Goal: Information Seeking & Learning: Check status

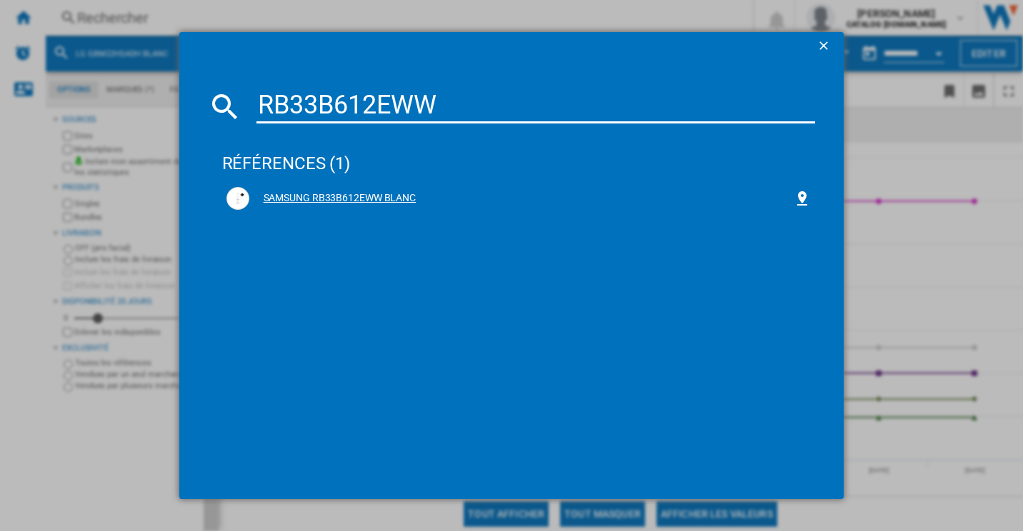
type input "RB33B612EWW"
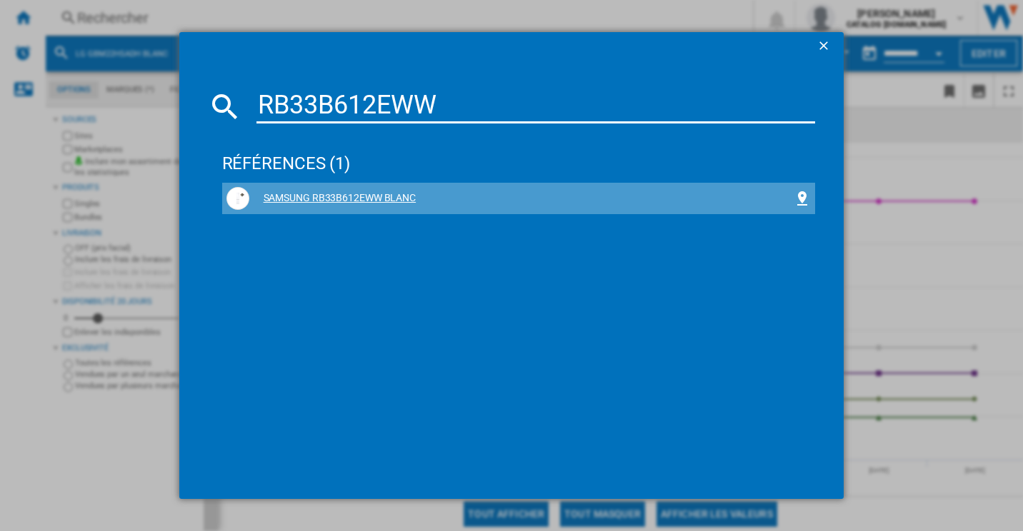
click at [404, 197] on div "SAMSUNG RB33B612EWW BLANC" at bounding box center [521, 198] width 545 height 14
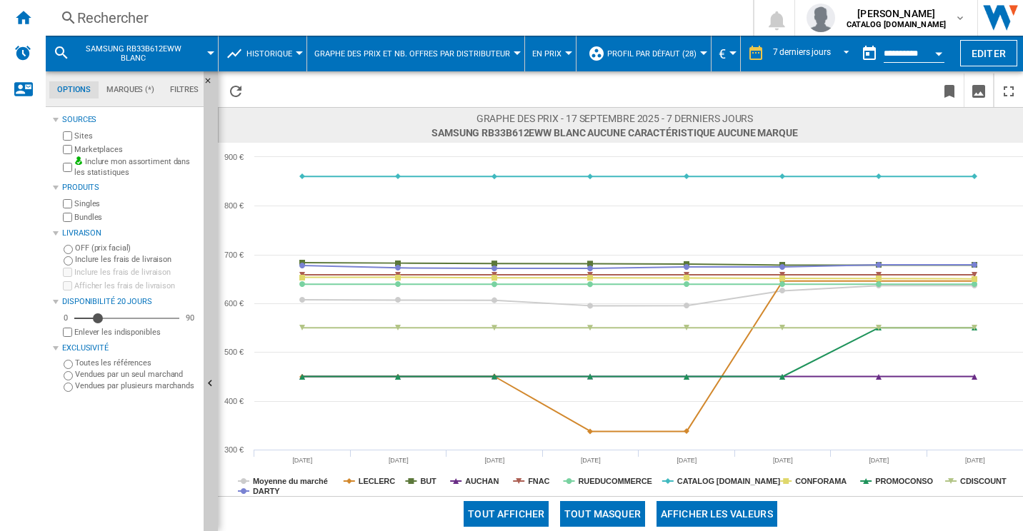
click at [632, 509] on button "Tout masquer" at bounding box center [602, 514] width 85 height 26
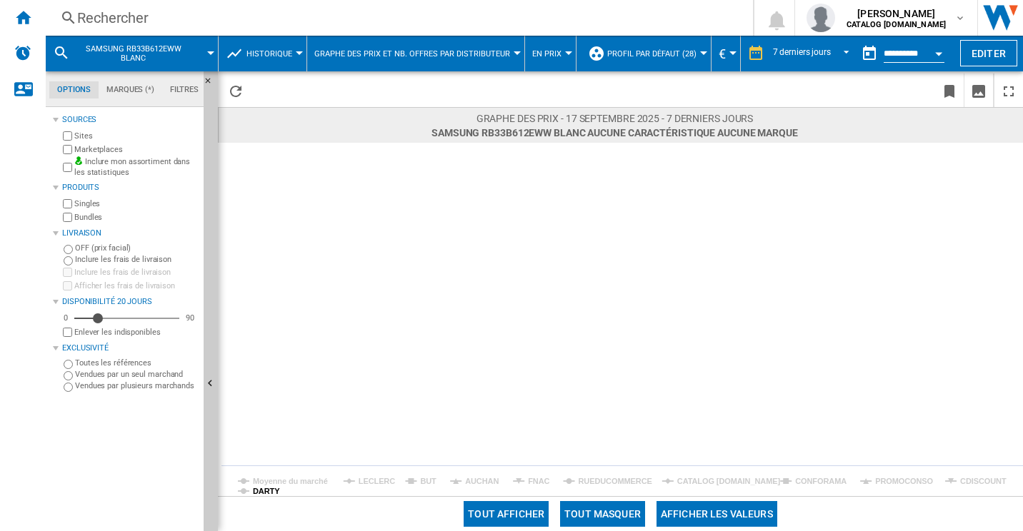
click at [262, 494] on tspan "DARTY" at bounding box center [266, 491] width 27 height 9
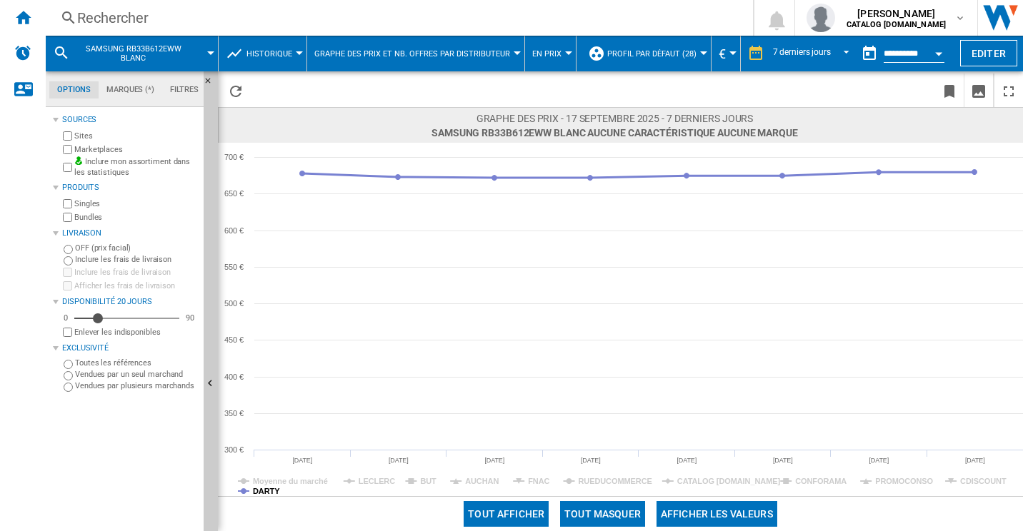
click at [273, 493] on tspan "DARTY" at bounding box center [266, 491] width 27 height 9
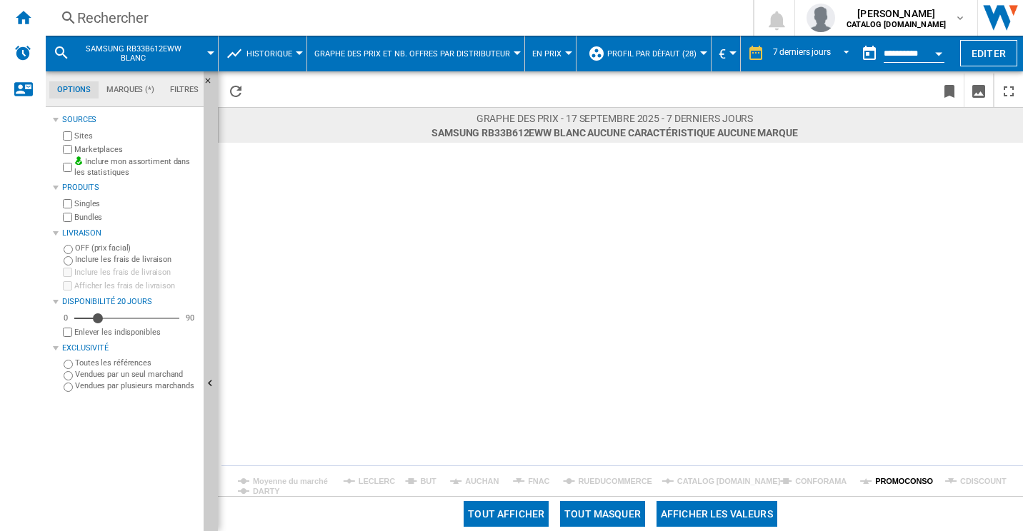
click at [896, 481] on tspan "PROMOCONSO" at bounding box center [904, 481] width 58 height 9
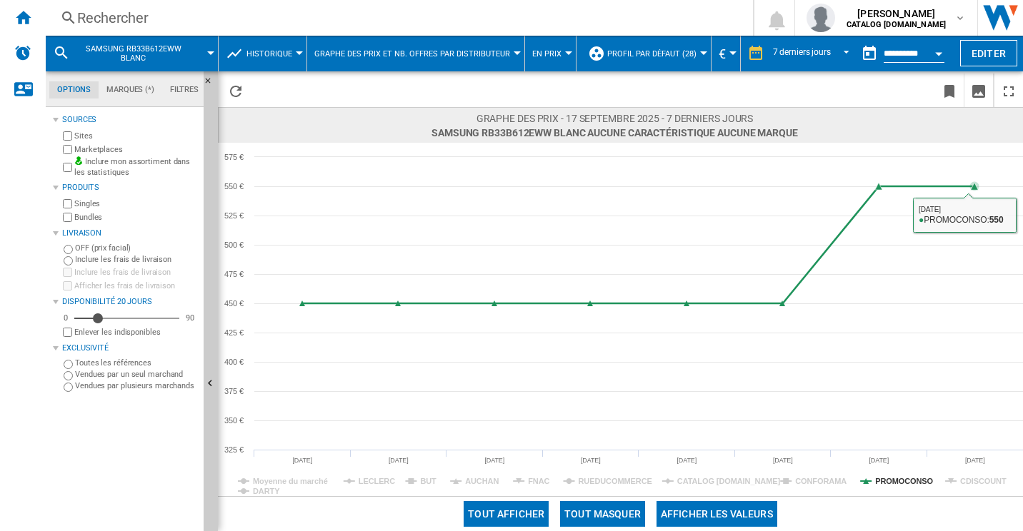
click at [958, 474] on rect at bounding box center [620, 320] width 805 height 354
drag, startPoint x: 960, startPoint y: 476, endPoint x: 951, endPoint y: 477, distance: 8.6
click at [961, 477] on tspan "CDISCOUNT" at bounding box center [983, 481] width 46 height 9
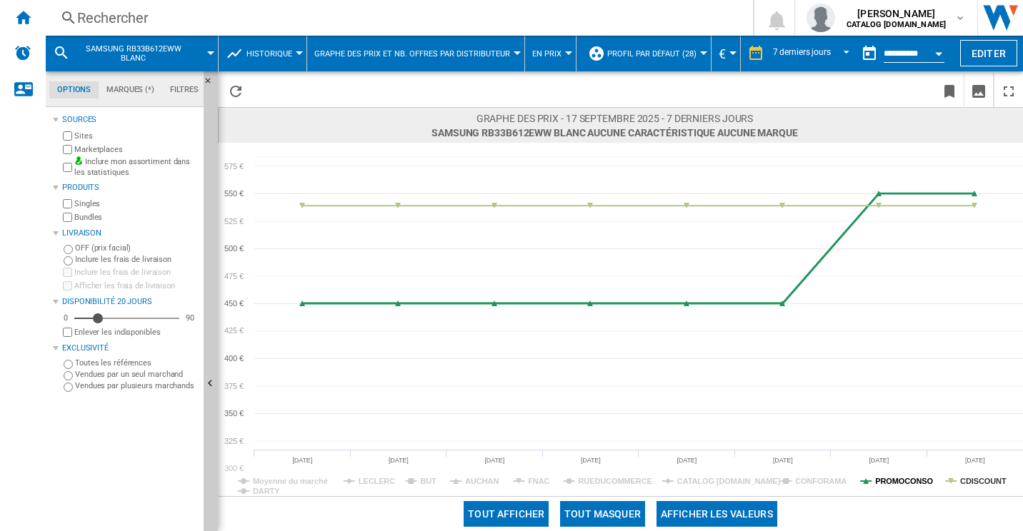
click at [917, 477] on tspan "PROMOCONSO" at bounding box center [904, 481] width 58 height 9
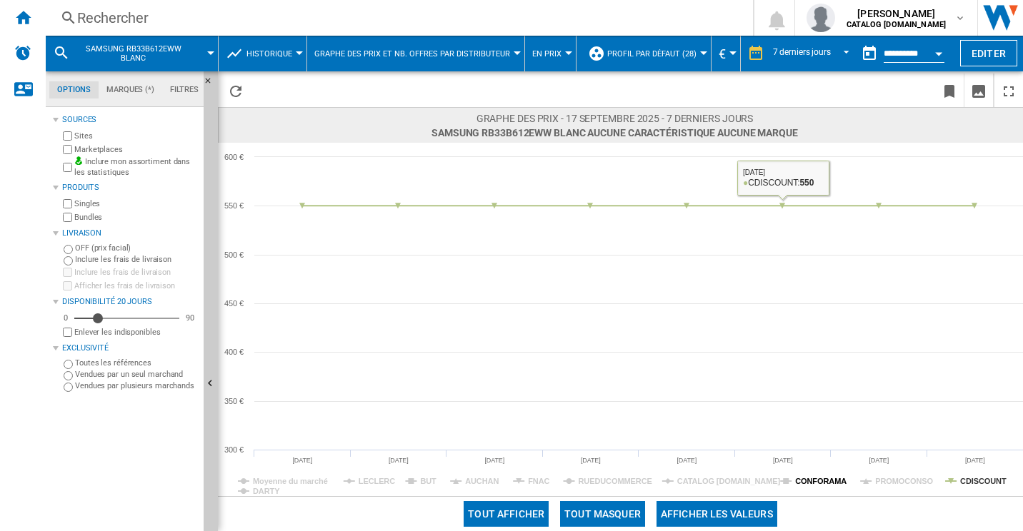
click at [810, 482] on tspan "CONFORAMA" at bounding box center [820, 481] width 51 height 9
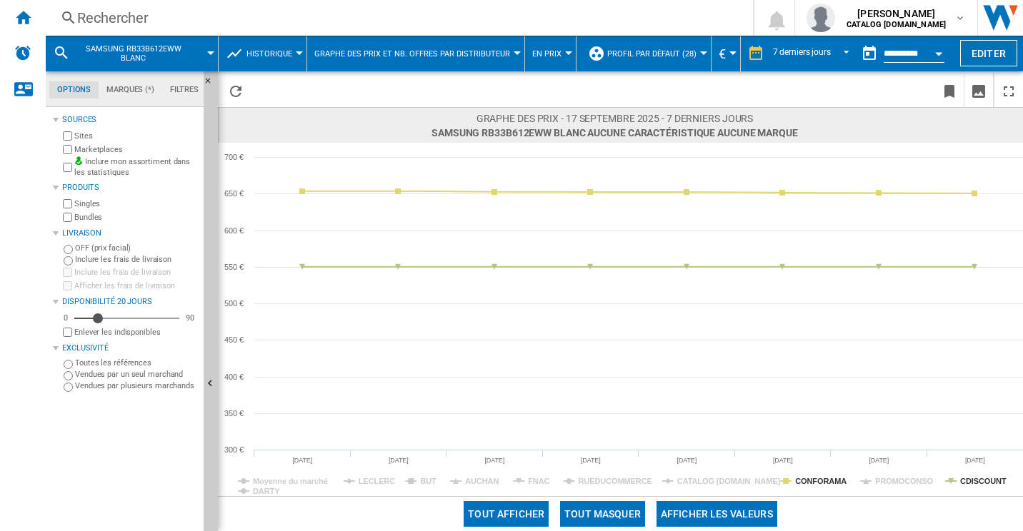
click at [959, 475] on rect at bounding box center [620, 320] width 805 height 354
click at [968, 479] on tspan "CDISCOUNT" at bounding box center [983, 481] width 46 height 9
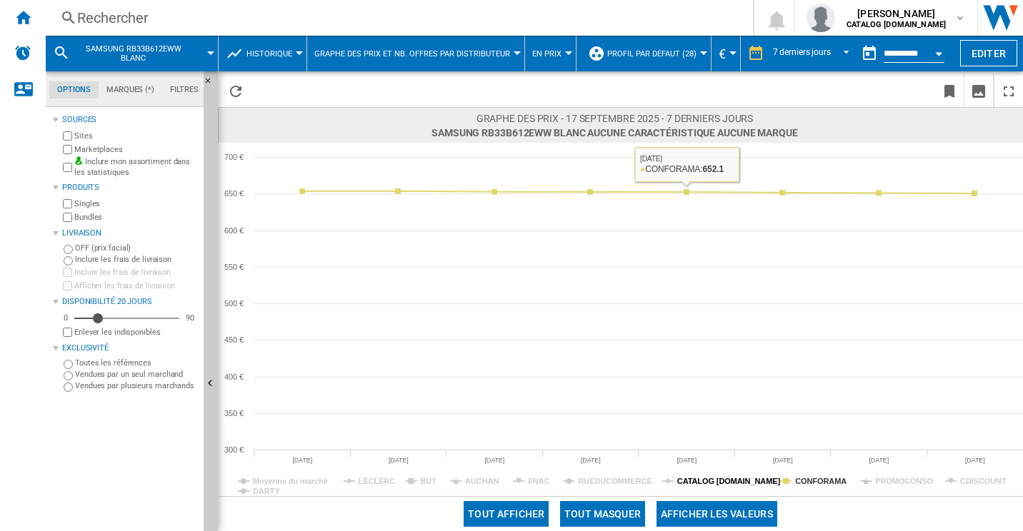
click at [731, 480] on tspan "CATALOG [DOMAIN_NAME]" at bounding box center [729, 481] width 104 height 9
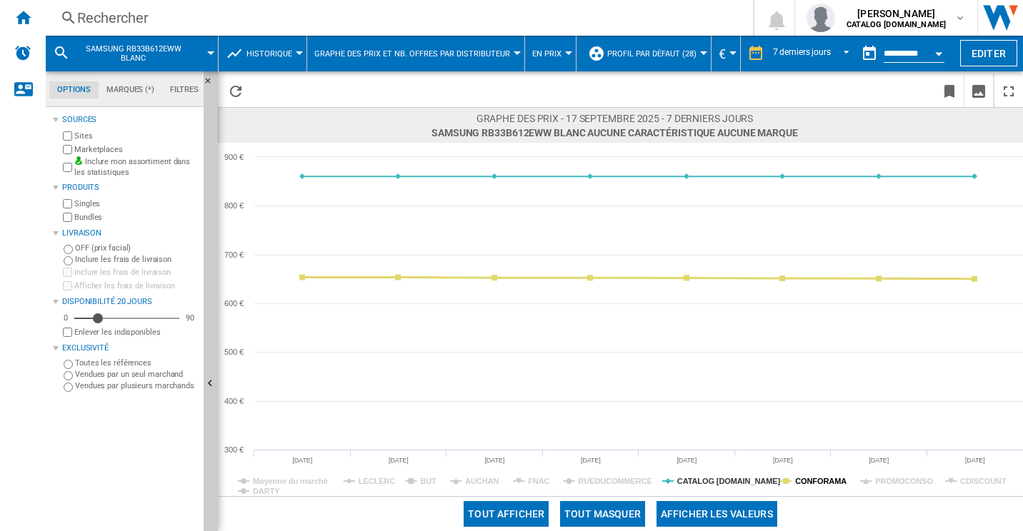
click at [819, 479] on tspan "CONFORAMA" at bounding box center [820, 481] width 51 height 9
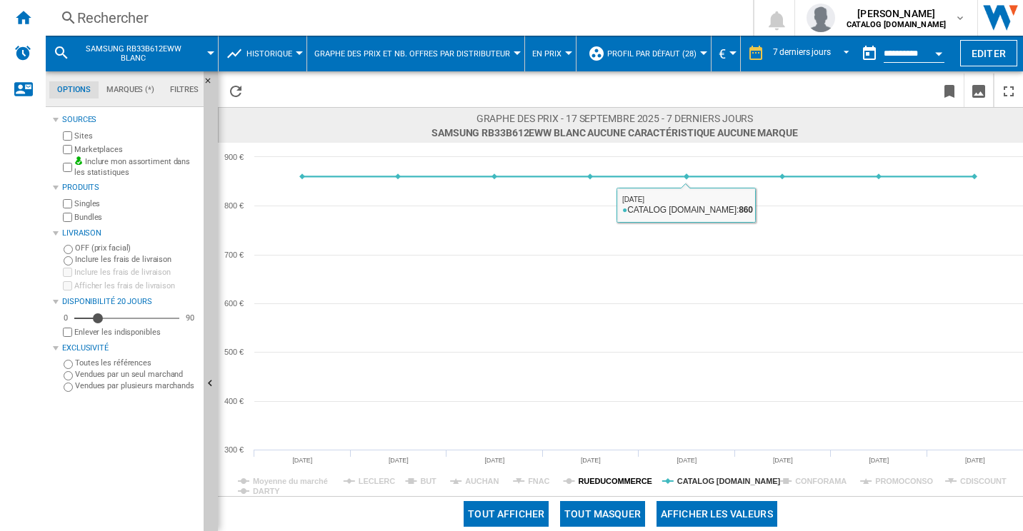
click at [646, 482] on tspan "RUEDUCOMMERCE" at bounding box center [616, 481] width 74 height 9
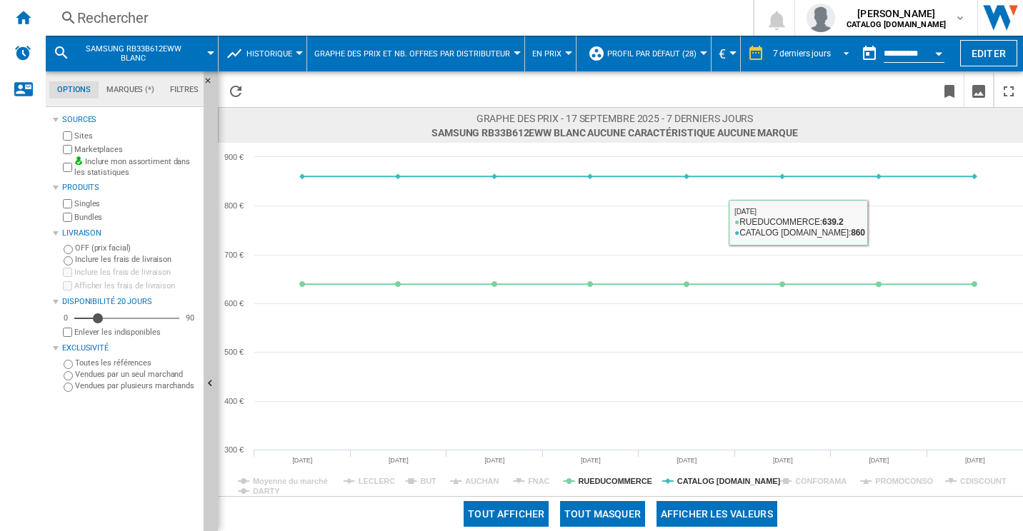
click at [824, 43] on md-select-value "7 derniers jours" at bounding box center [813, 53] width 84 height 21
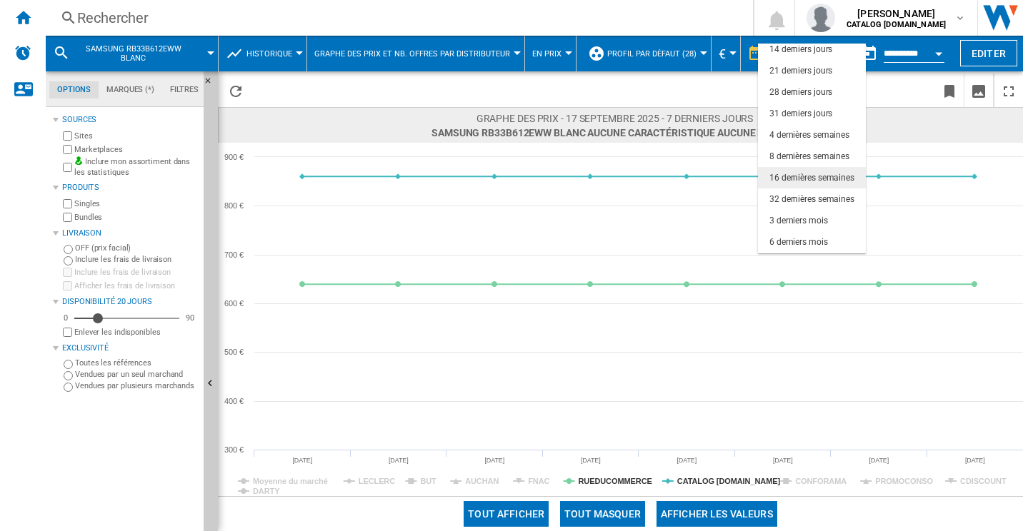
scroll to position [90, 0]
click at [809, 192] on md-option "6 derniers mois" at bounding box center [812, 199] width 108 height 21
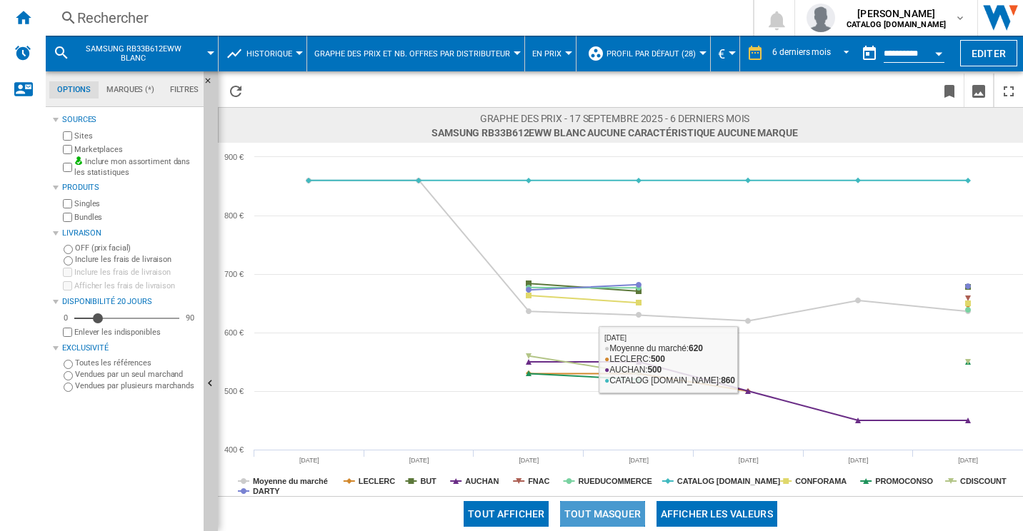
click at [585, 501] on button "Tout masquer" at bounding box center [602, 514] width 85 height 26
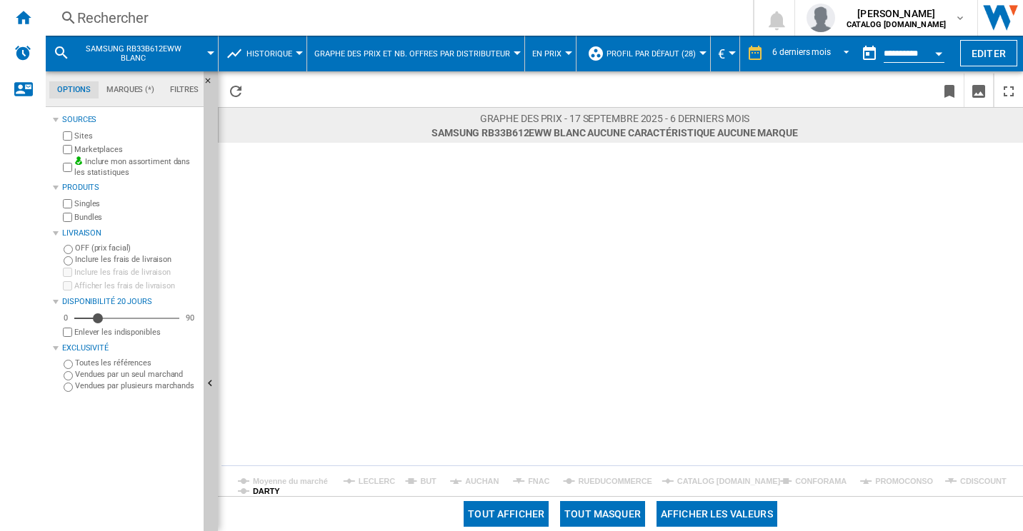
click at [275, 493] on tspan "DARTY" at bounding box center [266, 491] width 27 height 9
click at [256, 491] on tspan "DARTY" at bounding box center [266, 491] width 27 height 9
click at [981, 484] on tspan "CDISCOUNT" at bounding box center [983, 481] width 46 height 9
click at [899, 486] on tspan "PROMOCONSO" at bounding box center [904, 481] width 58 height 9
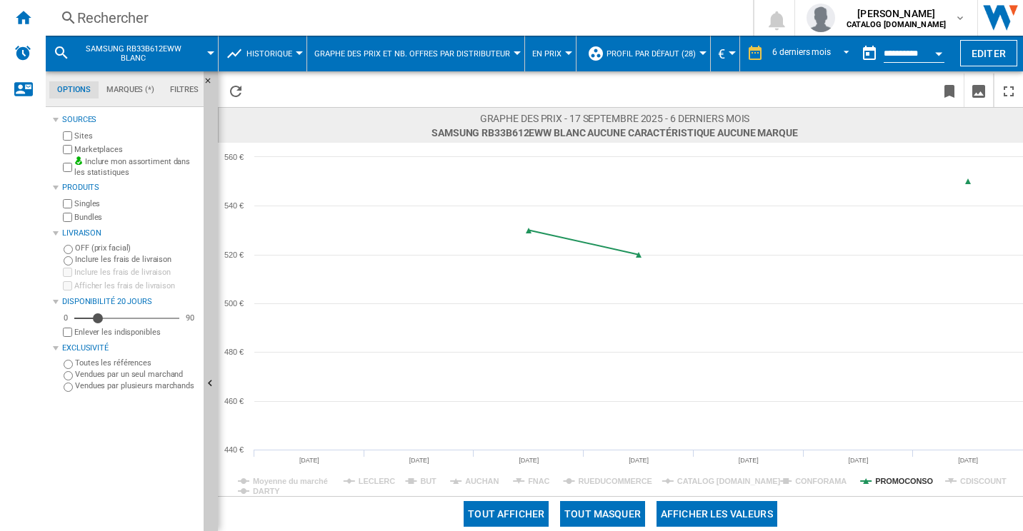
click at [899, 486] on tspan "PROMOCONSO" at bounding box center [904, 481] width 58 height 9
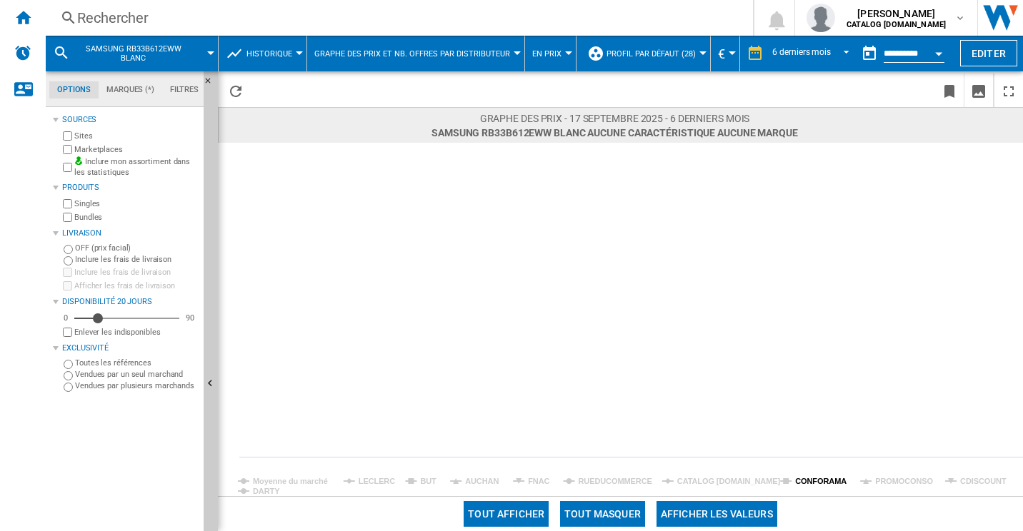
click at [820, 484] on tspan "CONFORAMA" at bounding box center [820, 481] width 51 height 9
click at [746, 484] on tspan "CATALOG [DOMAIN_NAME]" at bounding box center [729, 481] width 104 height 9
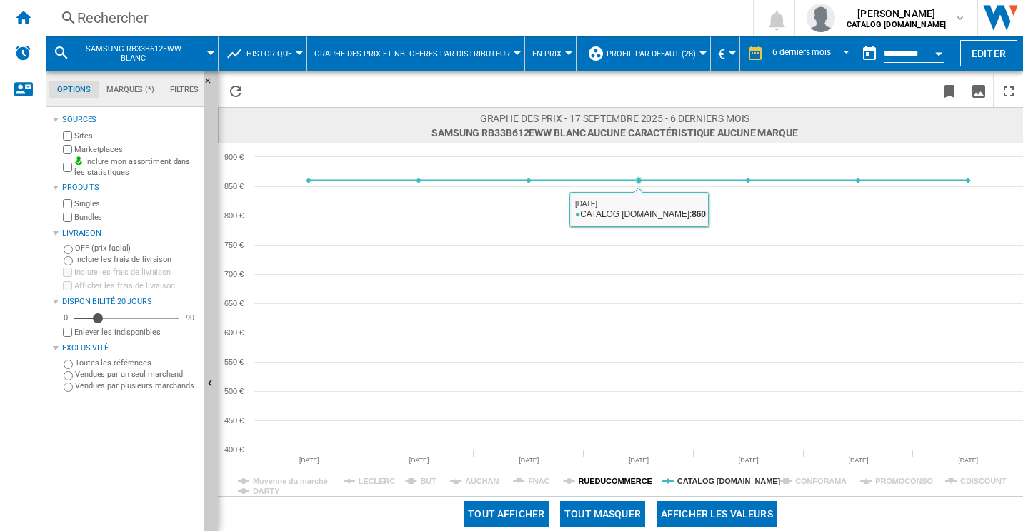
click at [610, 479] on tspan "RUEDUCOMMERCE" at bounding box center [616, 481] width 74 height 9
click at [710, 477] on tspan "CATALOG [DOMAIN_NAME]" at bounding box center [729, 481] width 104 height 9
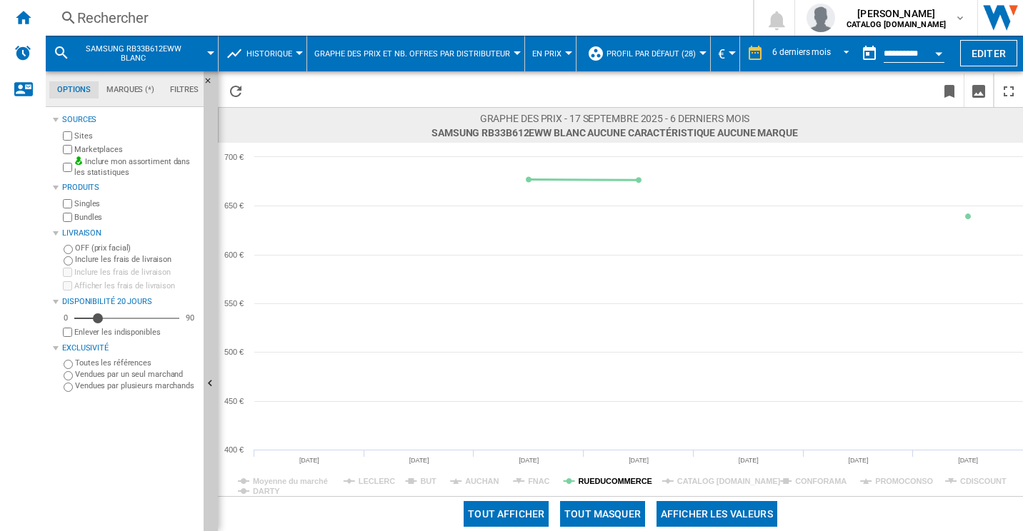
click at [637, 480] on tspan "RUEDUCOMMERCE" at bounding box center [616, 481] width 74 height 9
click at [552, 478] on rect at bounding box center [620, 320] width 805 height 354
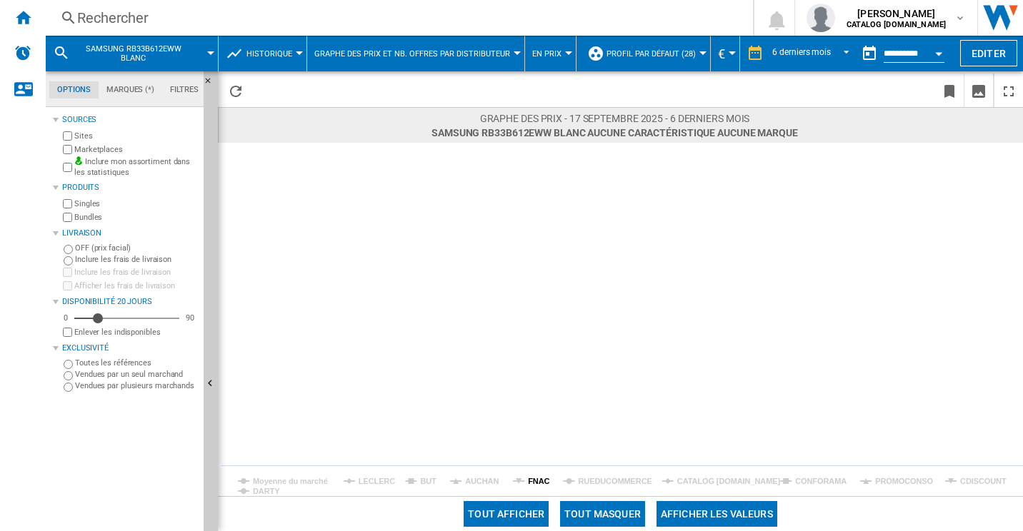
click at [540, 479] on tspan "FNAC" at bounding box center [538, 481] width 21 height 9
click at [478, 479] on tspan "AUCHAN" at bounding box center [482, 481] width 34 height 9
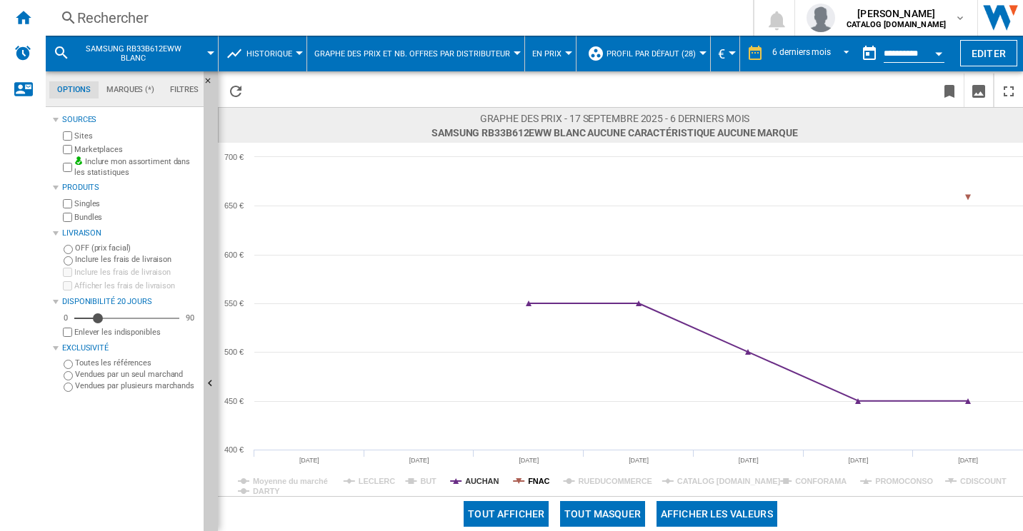
click at [543, 481] on tspan "FNAC" at bounding box center [538, 481] width 21 height 9
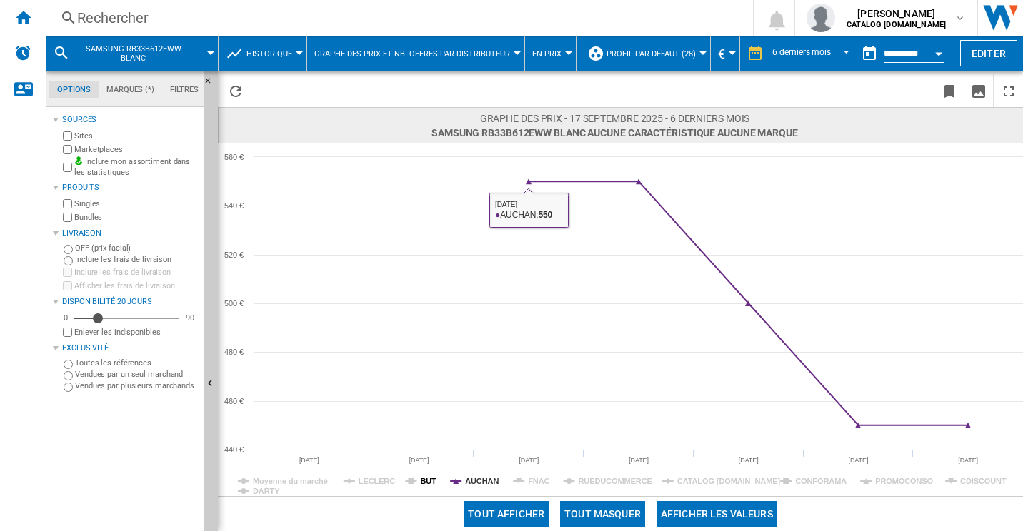
click at [431, 481] on tspan "BUT" at bounding box center [428, 481] width 16 height 9
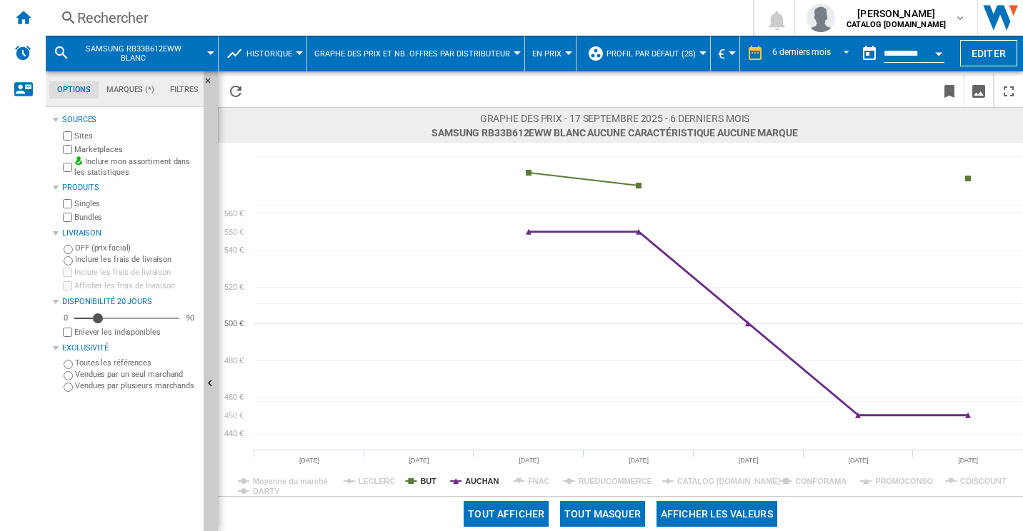
click at [499, 477] on rect at bounding box center [620, 320] width 805 height 354
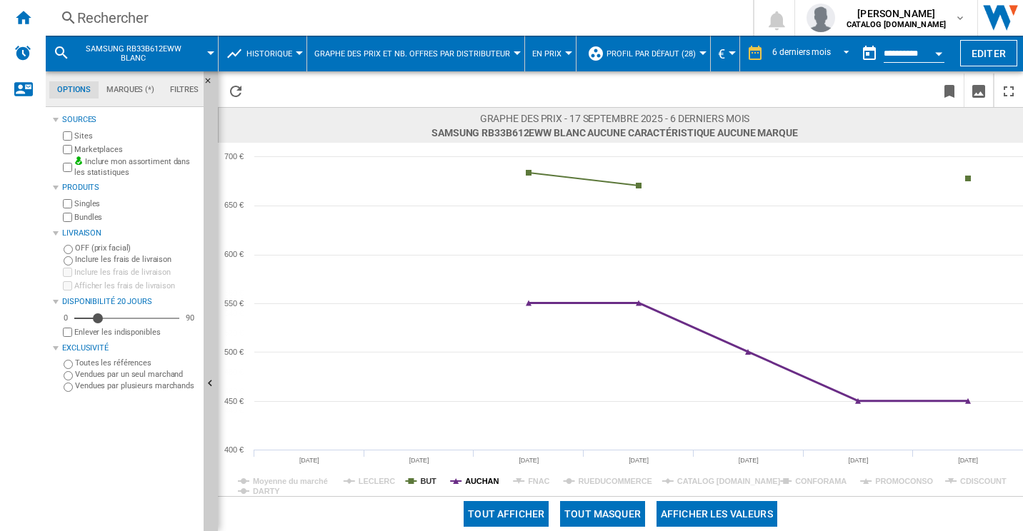
click at [486, 479] on tspan "AUCHAN" at bounding box center [482, 481] width 34 height 9
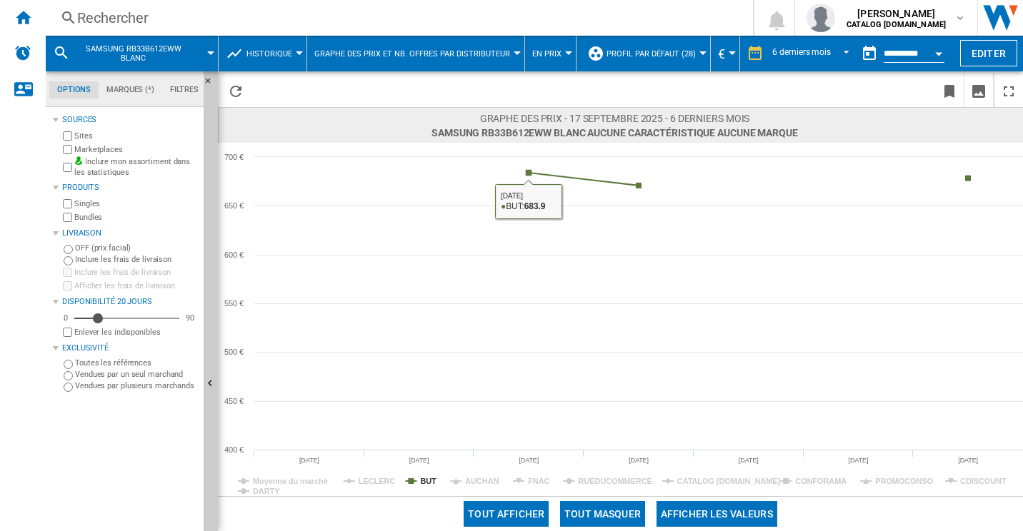
click at [391, 481] on rect at bounding box center [620, 320] width 805 height 354
click at [384, 481] on tspan "LECLERC" at bounding box center [377, 481] width 36 height 9
click at [421, 479] on tspan "BUT" at bounding box center [428, 481] width 16 height 9
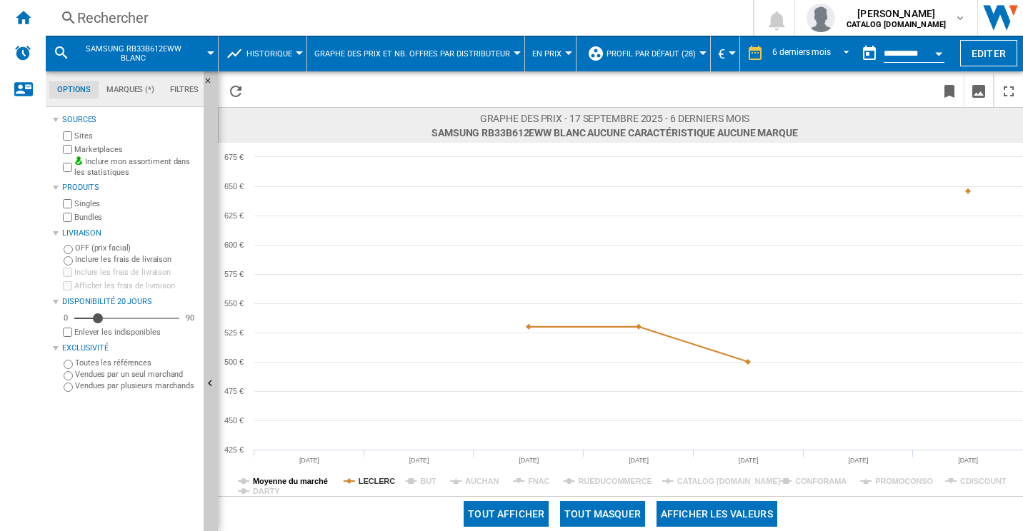
click at [326, 479] on tspan "Moyenne du marché" at bounding box center [290, 481] width 75 height 9
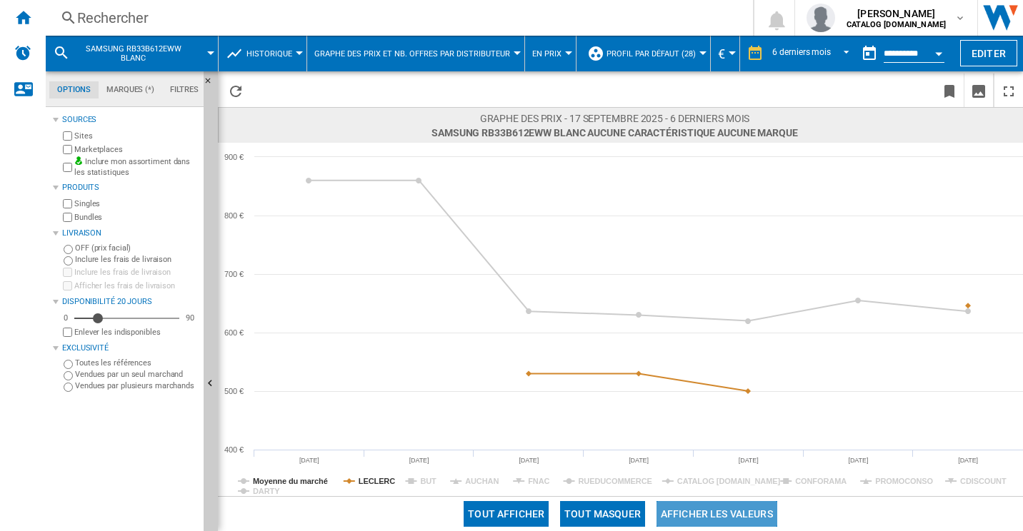
click at [690, 514] on button "Afficher les valeurs" at bounding box center [716, 514] width 121 height 26
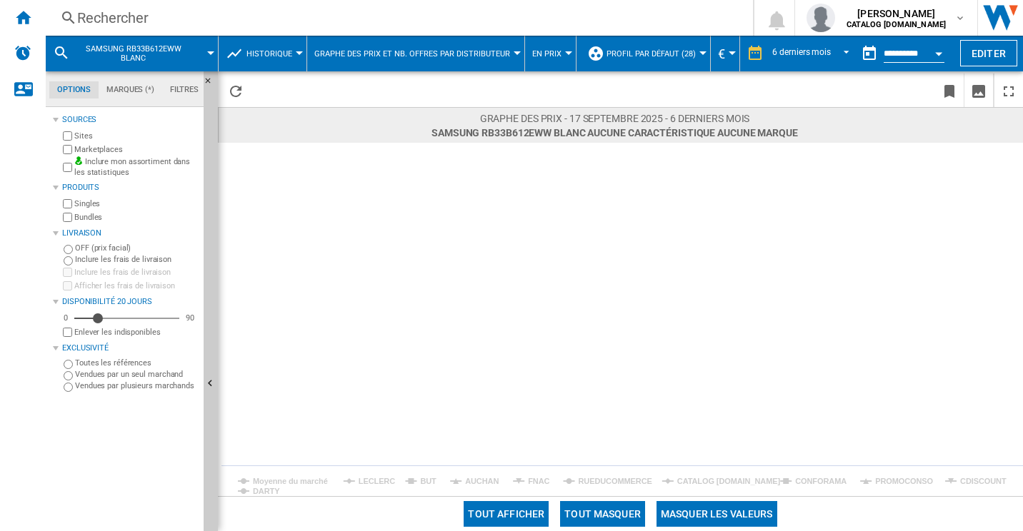
click at [486, 504] on button "Tout afficher" at bounding box center [506, 514] width 85 height 26
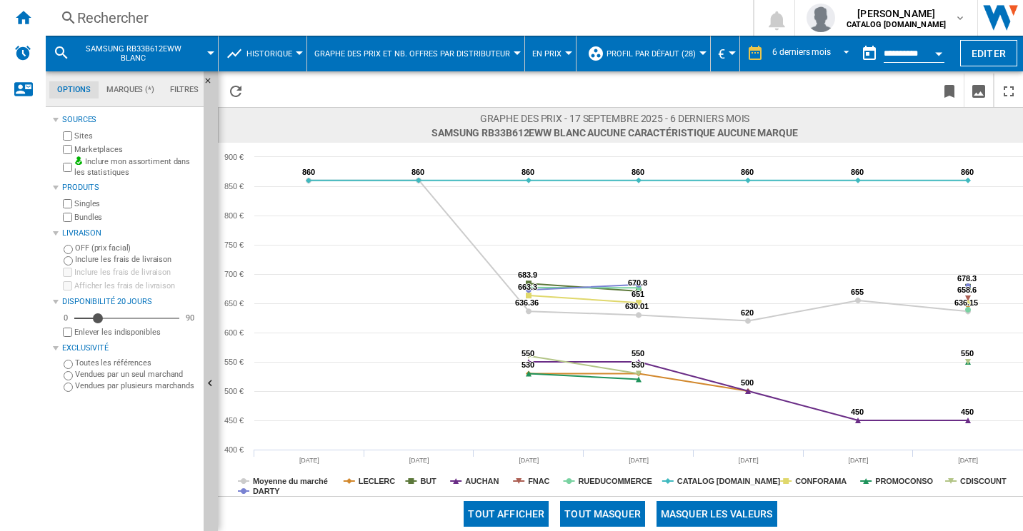
click at [625, 512] on button "Tout masquer" at bounding box center [602, 514] width 85 height 26
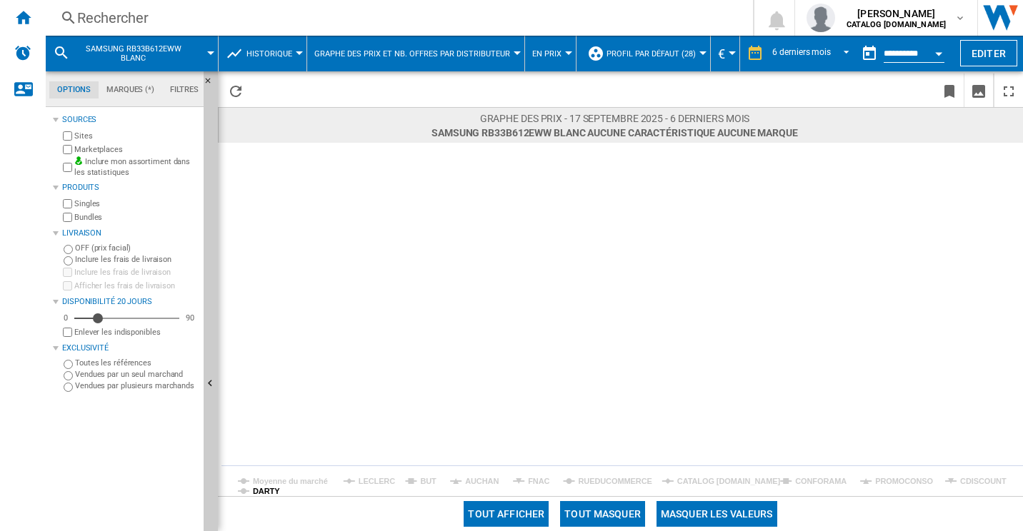
click at [271, 494] on tspan "DARTY" at bounding box center [266, 491] width 27 height 9
click at [266, 490] on tspan "DARTY" at bounding box center [266, 491] width 27 height 9
click at [725, 510] on button "Masquer les valeurs" at bounding box center [716, 514] width 121 height 26
click at [501, 503] on button "Tout afficher" at bounding box center [506, 514] width 85 height 26
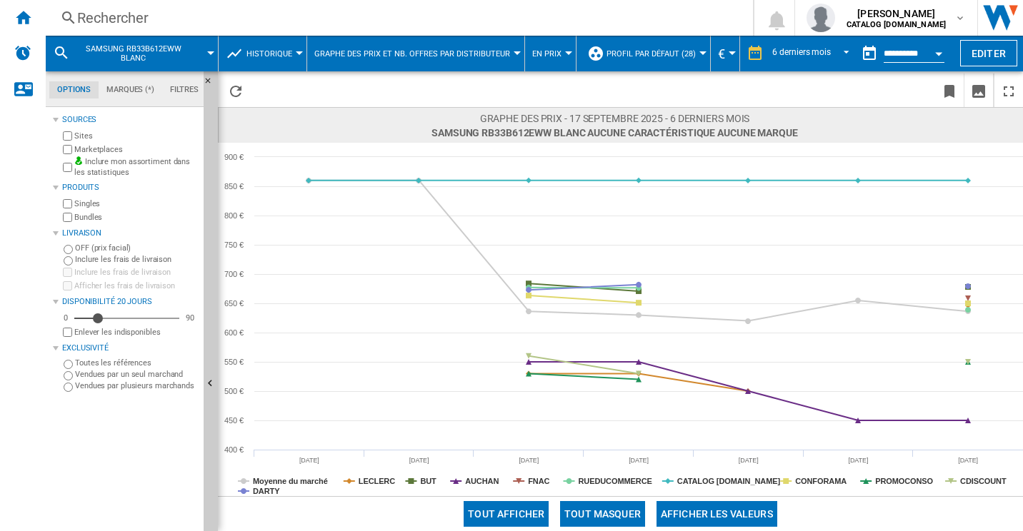
click at [298, 27] on div "Rechercher" at bounding box center [396, 18] width 639 height 20
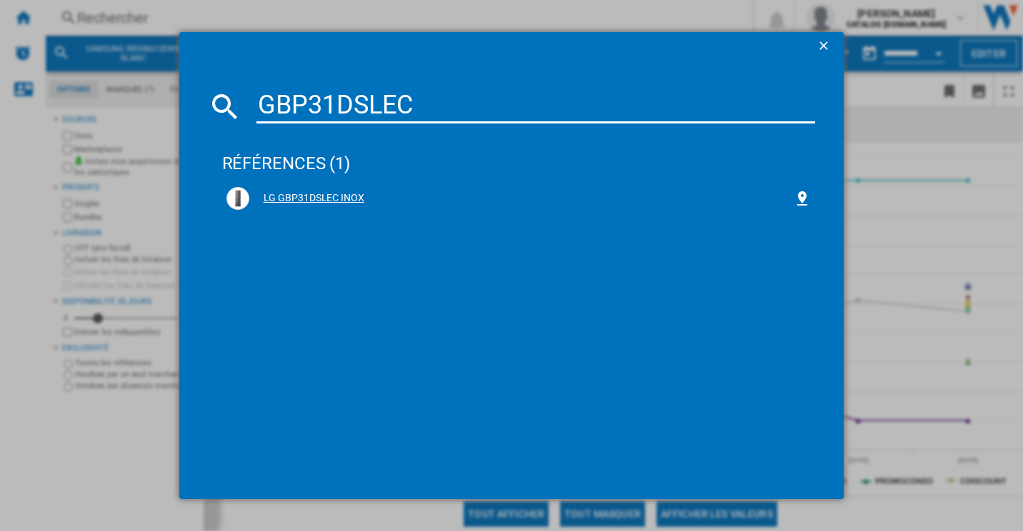
type input "GBP31DSLEC"
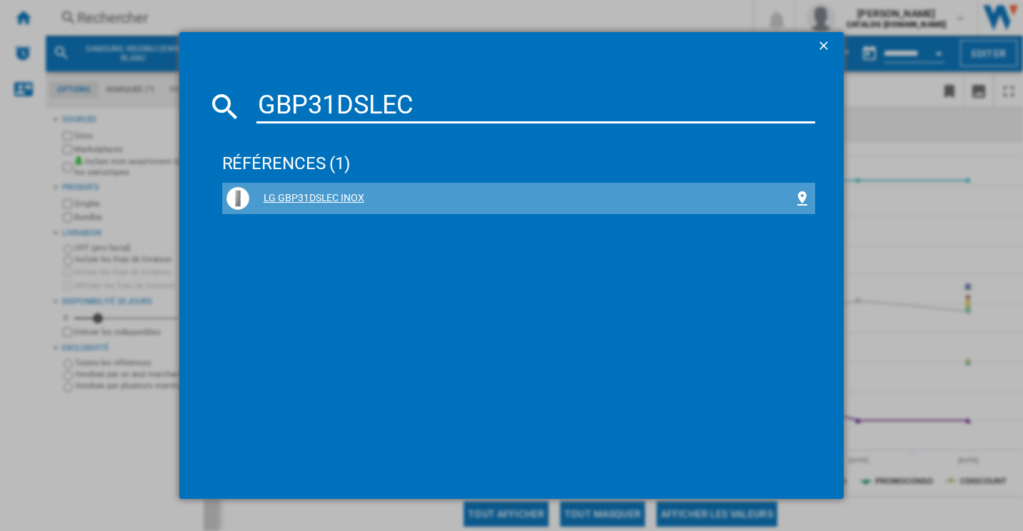
click at [321, 196] on div "LG GBP31DSLEC INOX" at bounding box center [521, 198] width 545 height 14
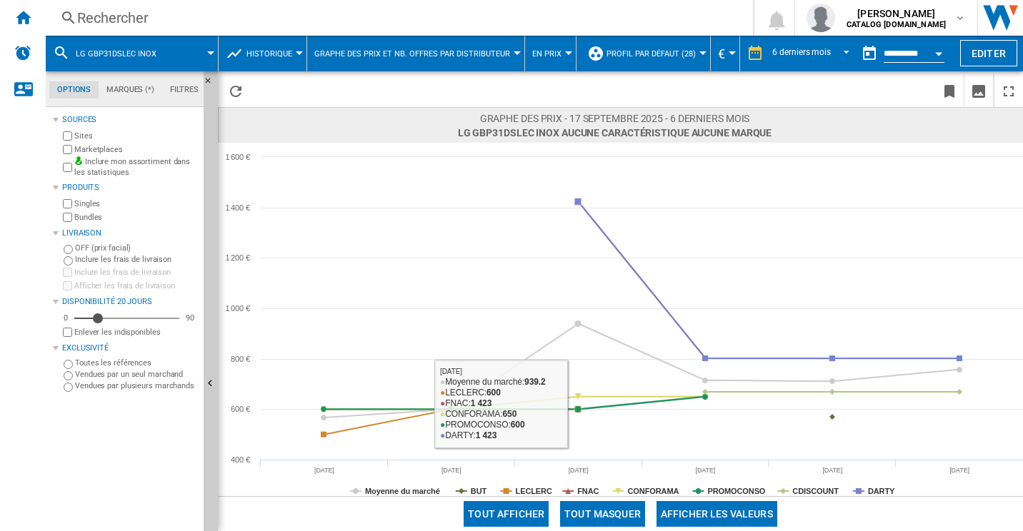
click at [600, 509] on button "Tout masquer" at bounding box center [602, 514] width 85 height 26
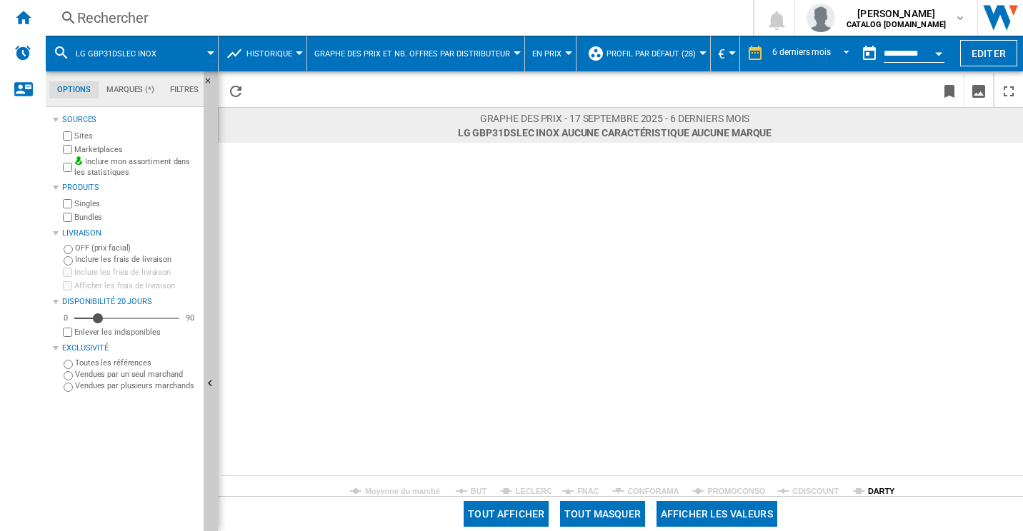
click at [880, 491] on tspan "DARTY" at bounding box center [881, 491] width 27 height 9
